Goal: Consume media (video, audio)

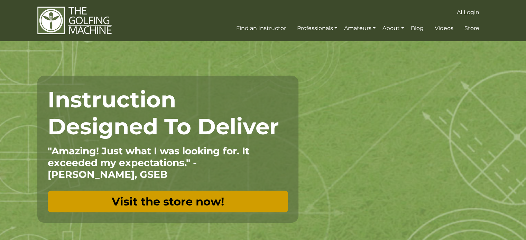
click at [186, 199] on link "Visit the store now!" at bounding box center [168, 202] width 240 height 22
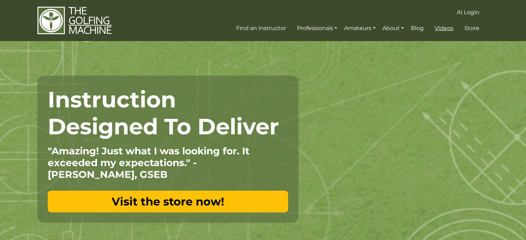
click at [440, 30] on span "Videos" at bounding box center [443, 28] width 19 height 7
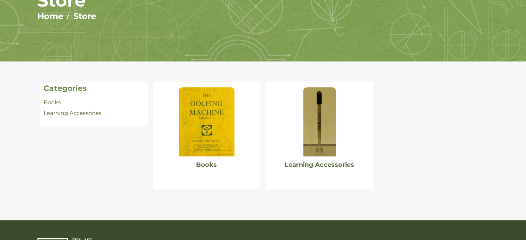
scroll to position [132, 0]
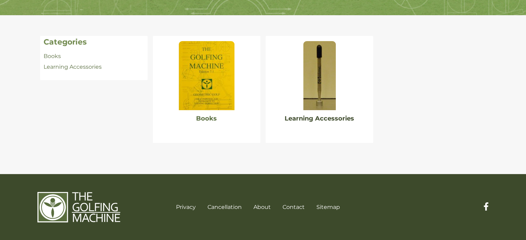
click at [312, 117] on link "Learning Accessories" at bounding box center [318, 119] width 69 height 8
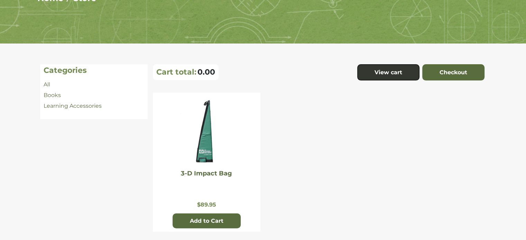
scroll to position [138, 0]
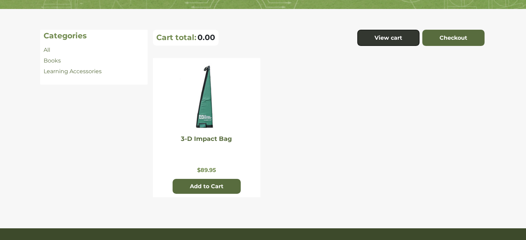
click at [209, 98] on img at bounding box center [206, 97] width 55 height 69
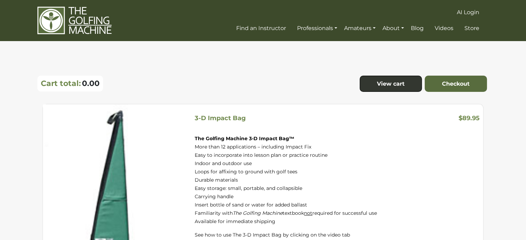
click at [100, 27] on img at bounding box center [74, 20] width 74 height 29
click at [445, 28] on span "Videos" at bounding box center [443, 28] width 19 height 7
click at [90, 20] on img at bounding box center [74, 20] width 74 height 29
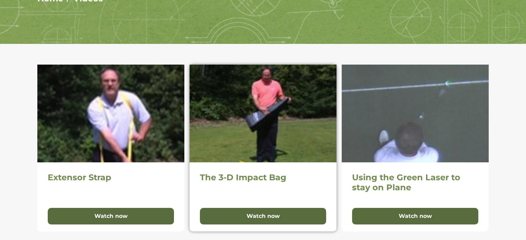
scroll to position [104, 0]
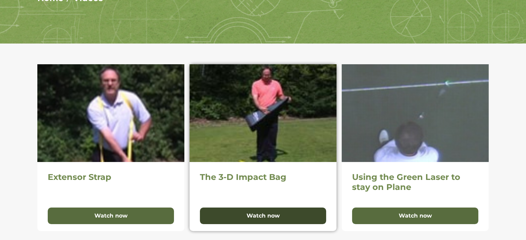
click at [232, 211] on button "Watch now" at bounding box center [263, 216] width 126 height 17
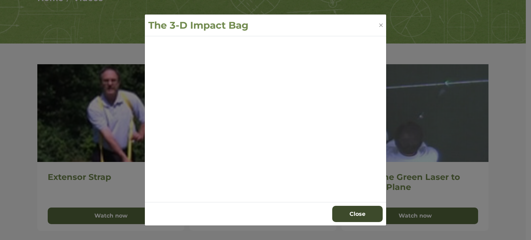
click at [371, 214] on button "Close" at bounding box center [357, 214] width 50 height 17
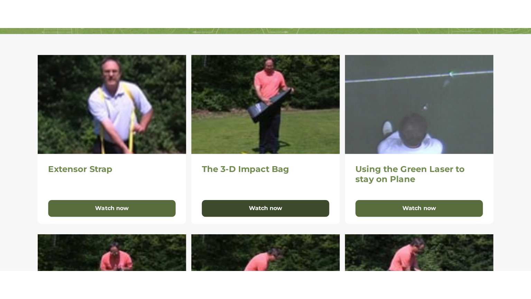
scroll to position [151, 0]
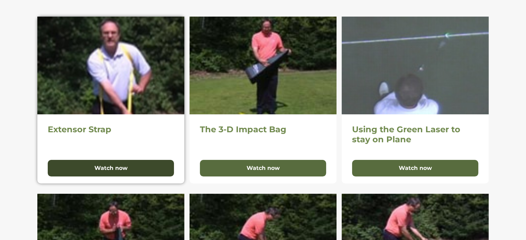
click at [78, 170] on button "Watch now" at bounding box center [111, 168] width 126 height 17
